Goal: Find specific page/section: Find specific page/section

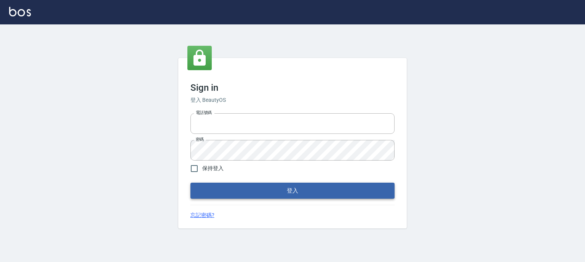
type input "0952331713"
click at [291, 190] on button "登入" at bounding box center [292, 190] width 204 height 16
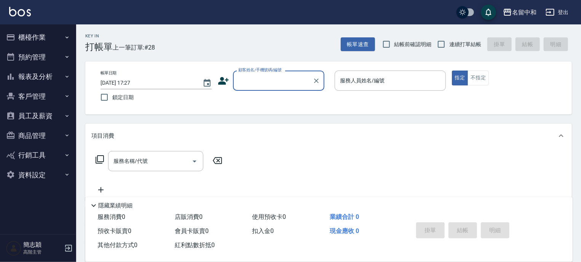
click at [66, 76] on icon "button" at bounding box center [67, 76] width 3 height 2
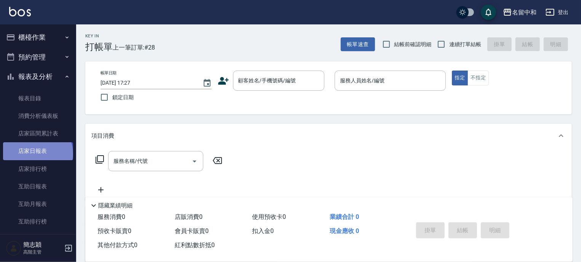
click at [37, 154] on link "店家日報表" at bounding box center [38, 151] width 70 height 18
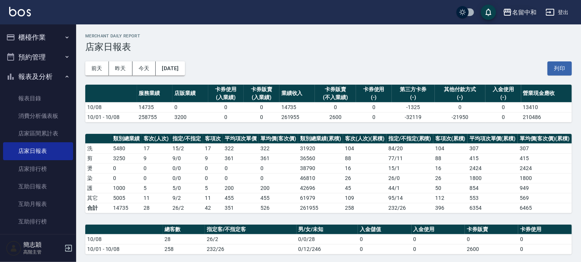
click at [509, 12] on icon "button" at bounding box center [508, 12] width 8 height 7
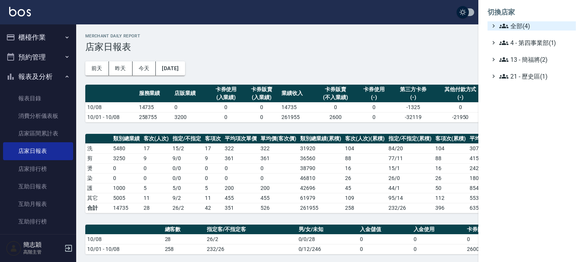
click at [500, 25] on icon at bounding box center [503, 25] width 9 height 9
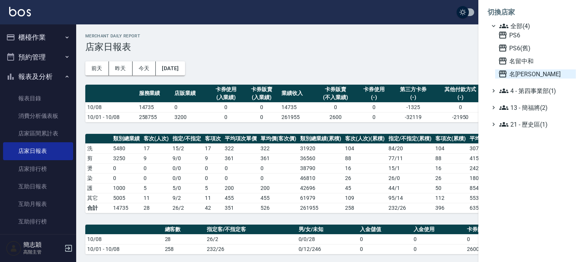
click at [504, 74] on icon at bounding box center [502, 73] width 9 height 9
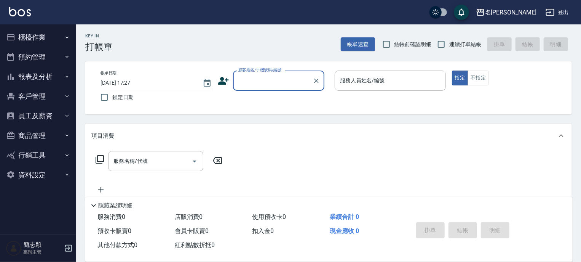
click at [66, 75] on icon "button" at bounding box center [67, 77] width 6 height 6
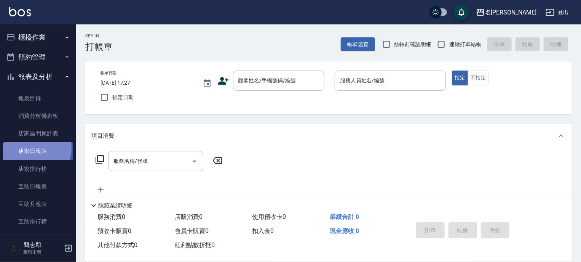
click at [30, 147] on link "店家日報表" at bounding box center [38, 151] width 70 height 18
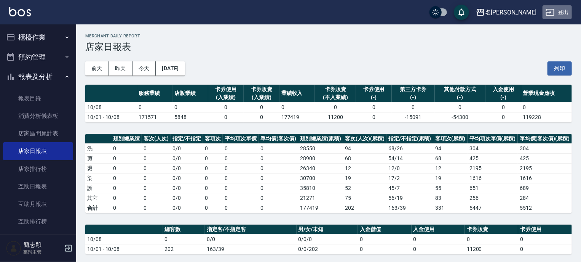
click at [560, 11] on button "登出" at bounding box center [557, 12] width 29 height 14
